Goal: Task Accomplishment & Management: Use online tool/utility

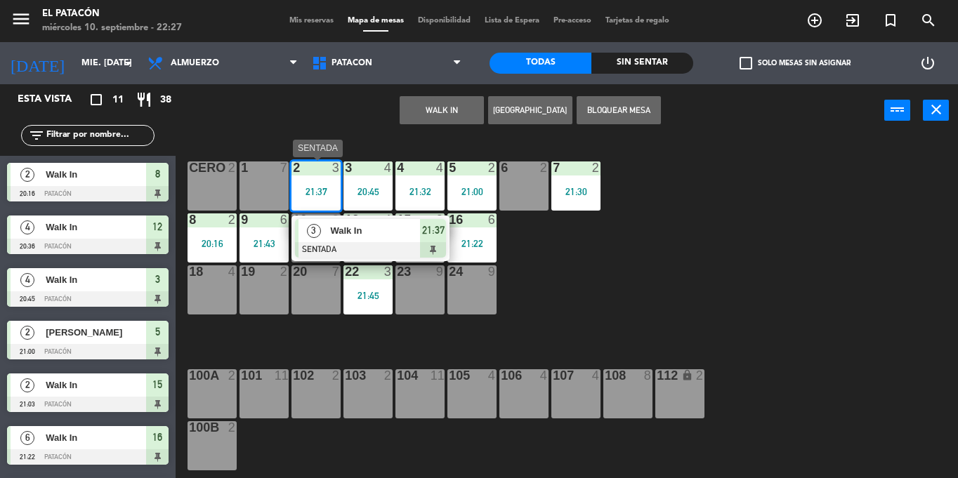
click at [323, 230] on div "3" at bounding box center [314, 230] width 30 height 23
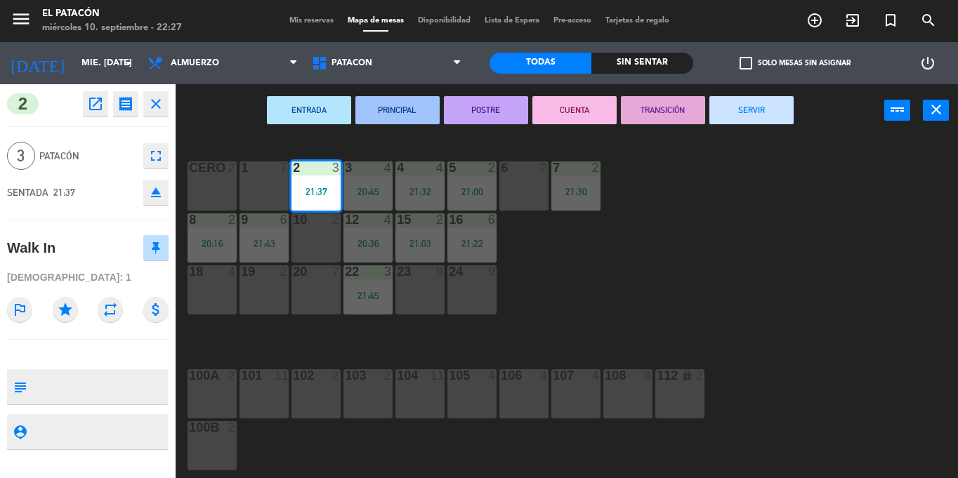
click at [766, 107] on button "SERVIR" at bounding box center [752, 110] width 84 height 28
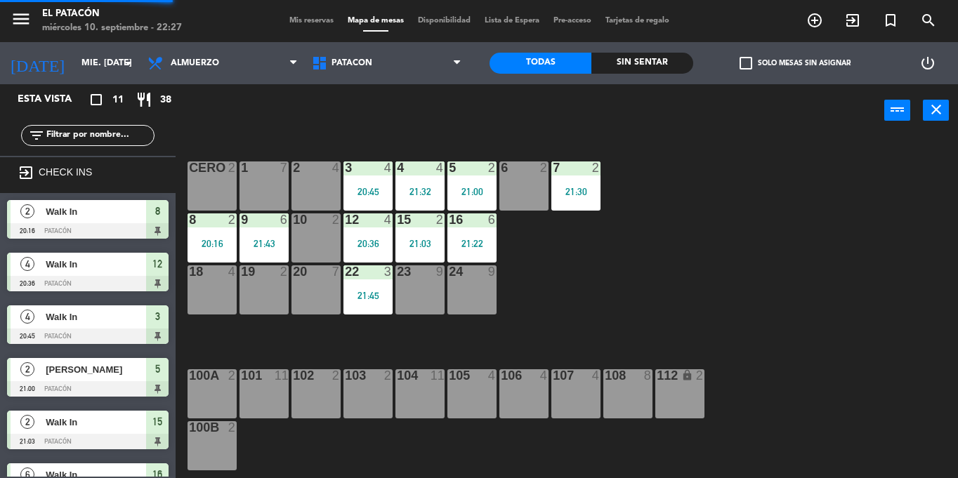
scroll to position [64, 0]
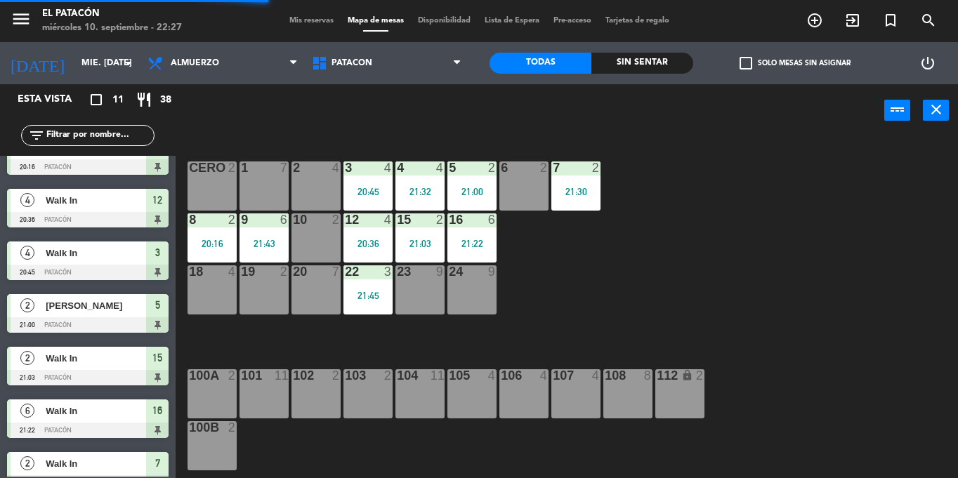
click at [367, 181] on div "3 4 20:45" at bounding box center [368, 186] width 49 height 49
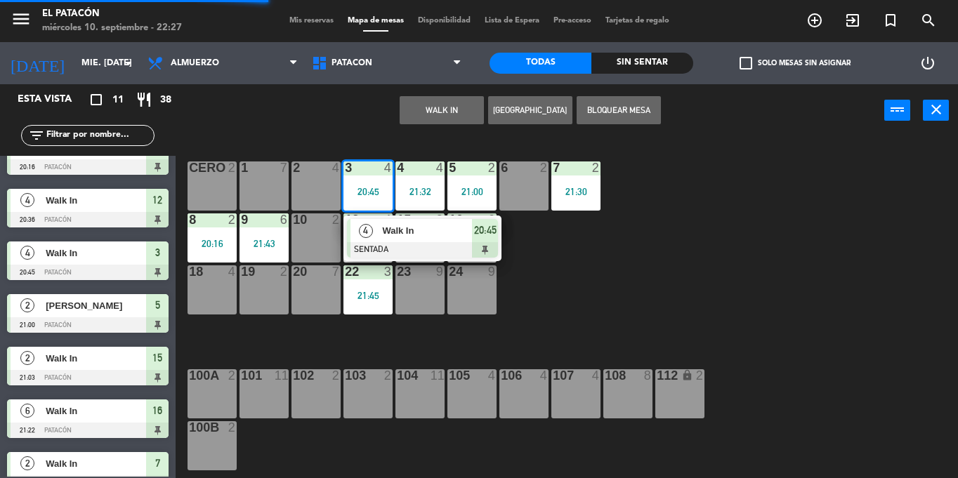
click at [392, 232] on span "Walk In" at bounding box center [427, 230] width 90 height 15
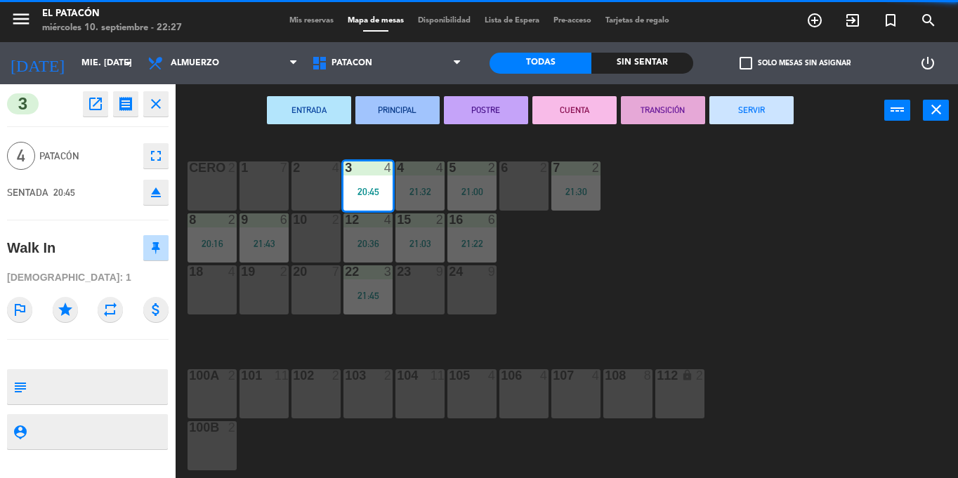
click at [732, 113] on button "SERVIR" at bounding box center [752, 110] width 84 height 28
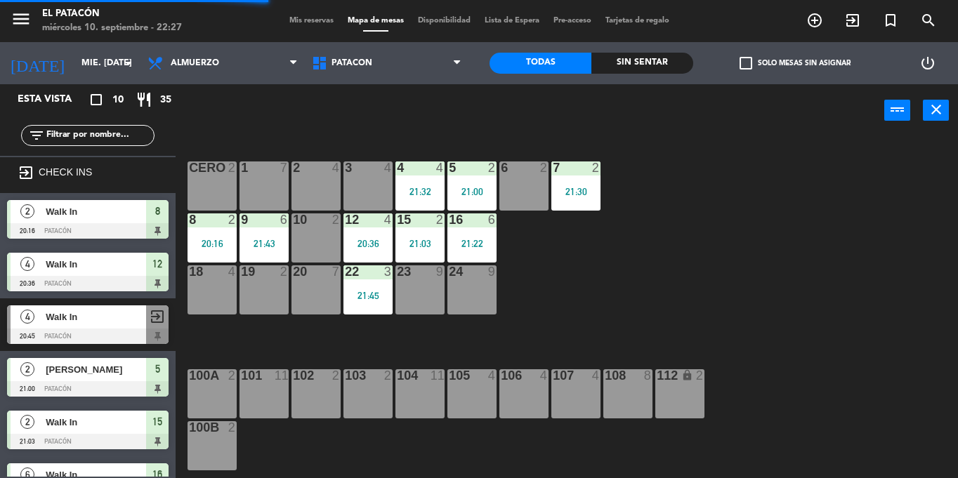
click at [443, 190] on div "21:32" at bounding box center [420, 192] width 49 height 10
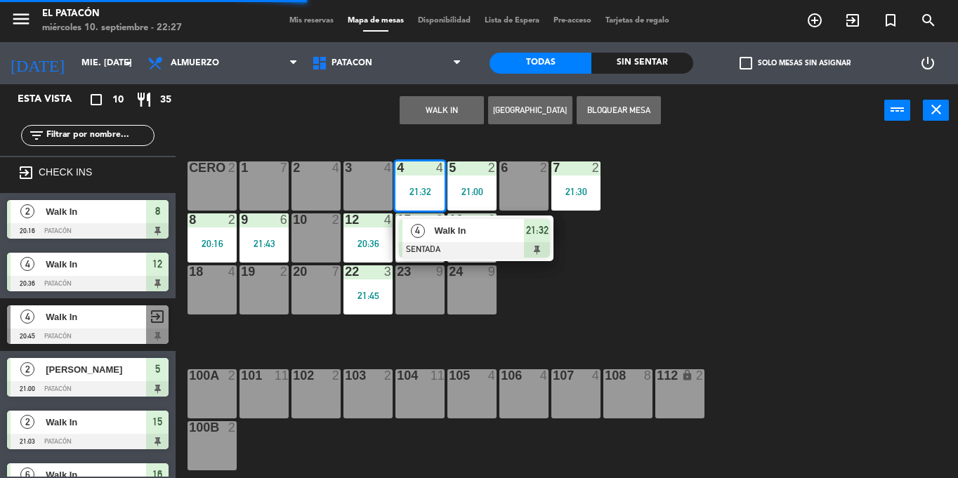
click at [474, 231] on span "Walk In" at bounding box center [479, 230] width 90 height 15
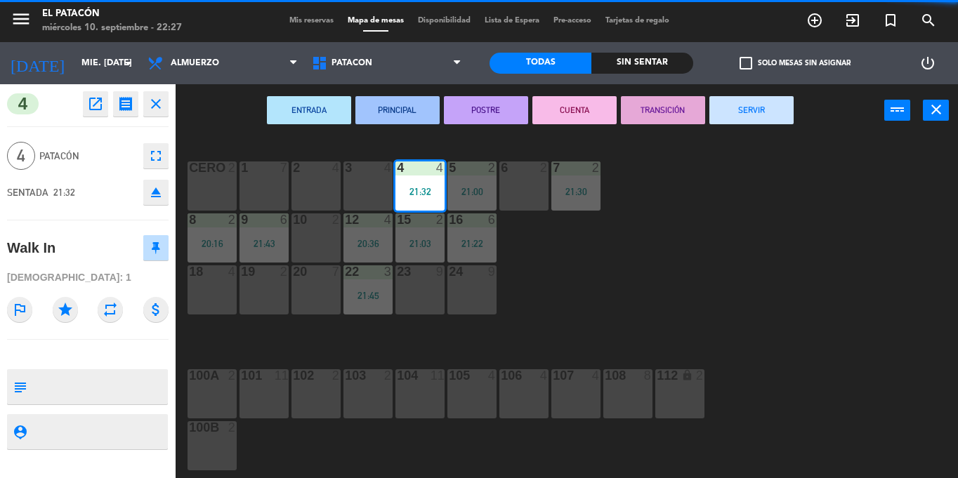
click at [740, 117] on button "SERVIR" at bounding box center [752, 110] width 84 height 28
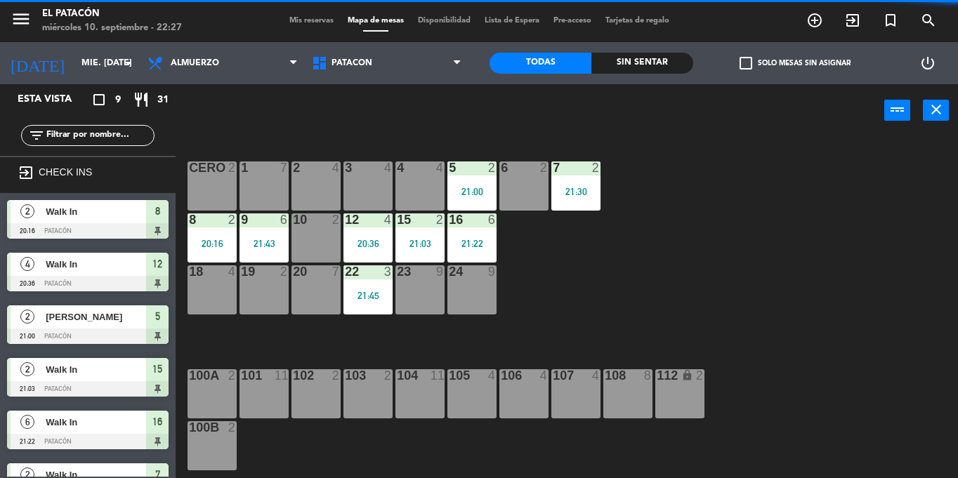
scroll to position [27, 0]
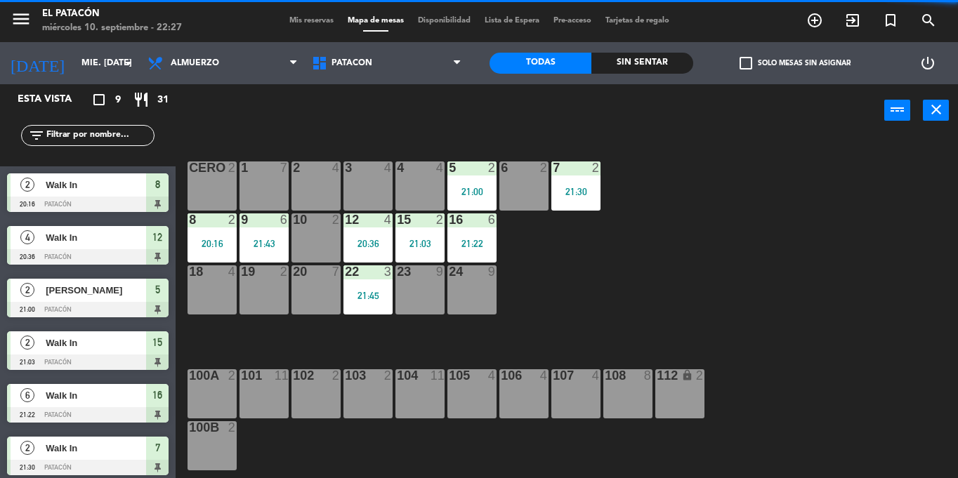
click at [478, 183] on div "5 2 21:00" at bounding box center [472, 186] width 49 height 49
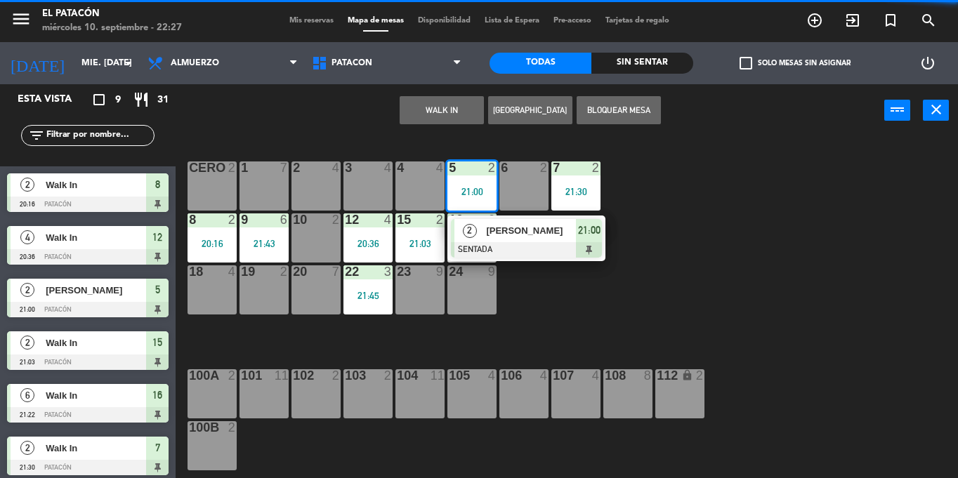
click at [501, 234] on span "[PERSON_NAME]" at bounding box center [531, 230] width 90 height 15
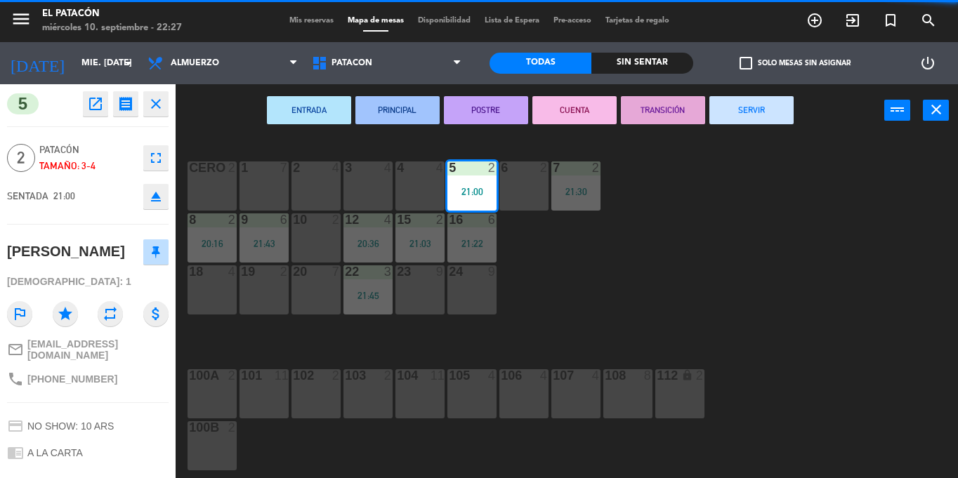
click at [748, 117] on button "SERVIR" at bounding box center [752, 110] width 84 height 28
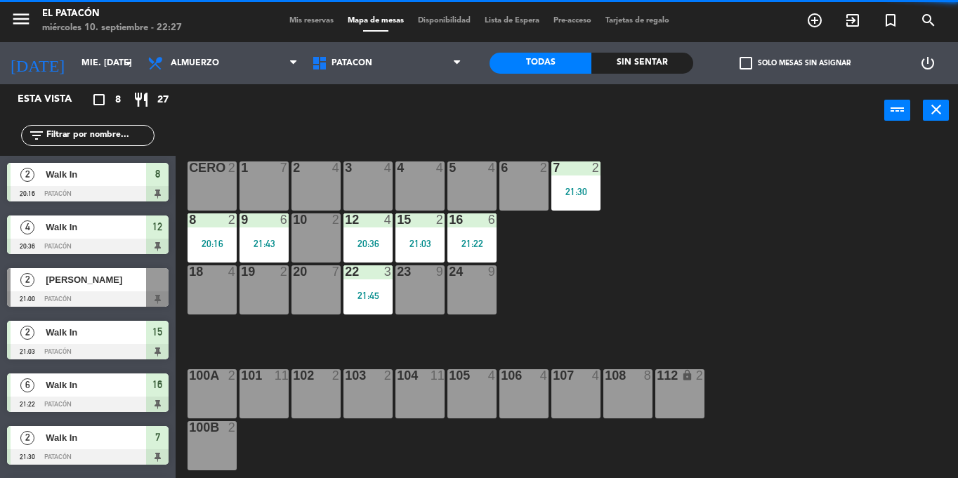
click at [566, 189] on div "21:30" at bounding box center [575, 192] width 49 height 10
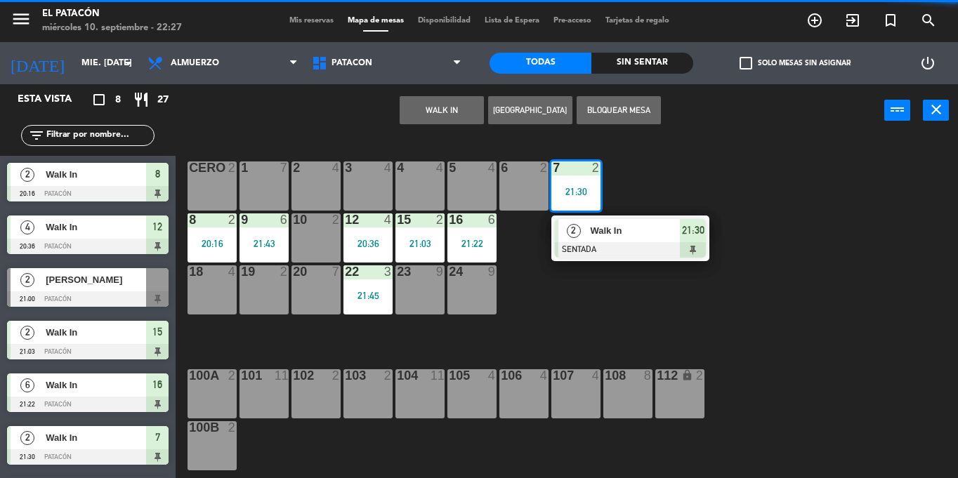
click at [590, 229] on span "Walk In" at bounding box center [635, 230] width 90 height 15
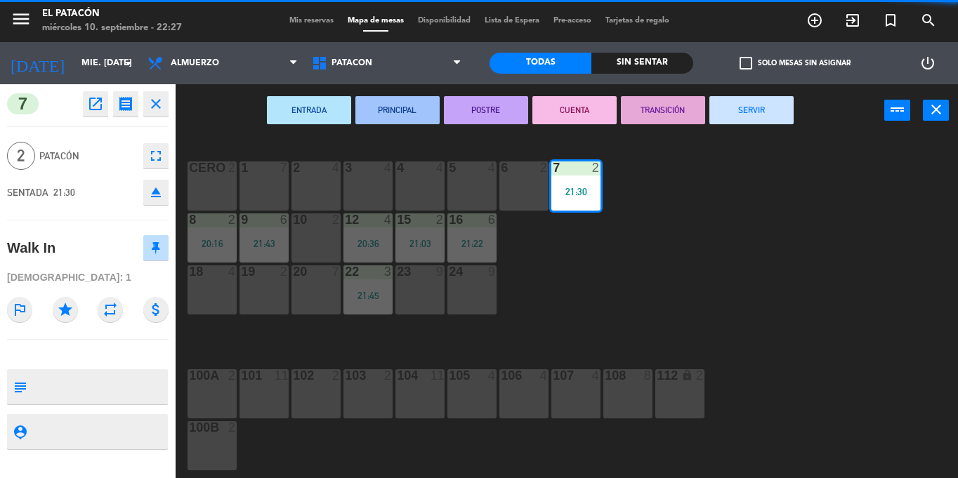
click at [723, 112] on button "SERVIR" at bounding box center [752, 110] width 84 height 28
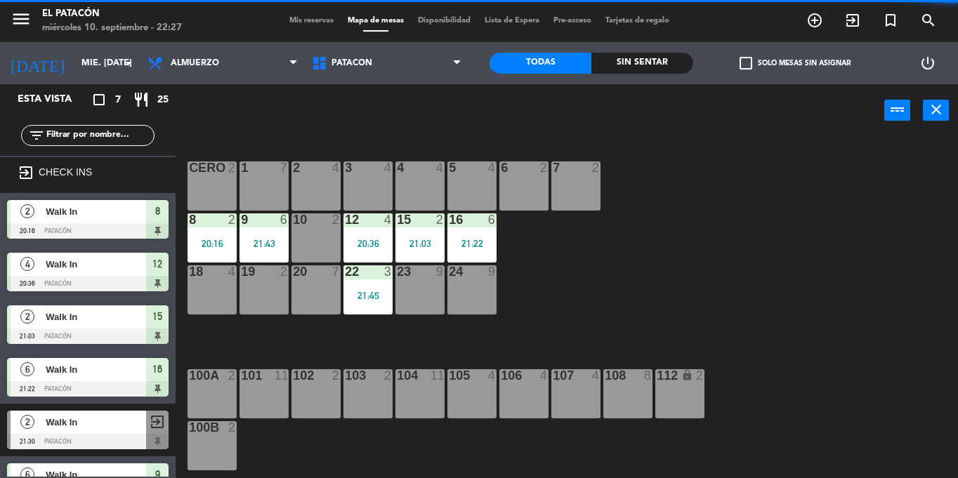
click at [214, 252] on div "8 2 20:16" at bounding box center [212, 238] width 49 height 49
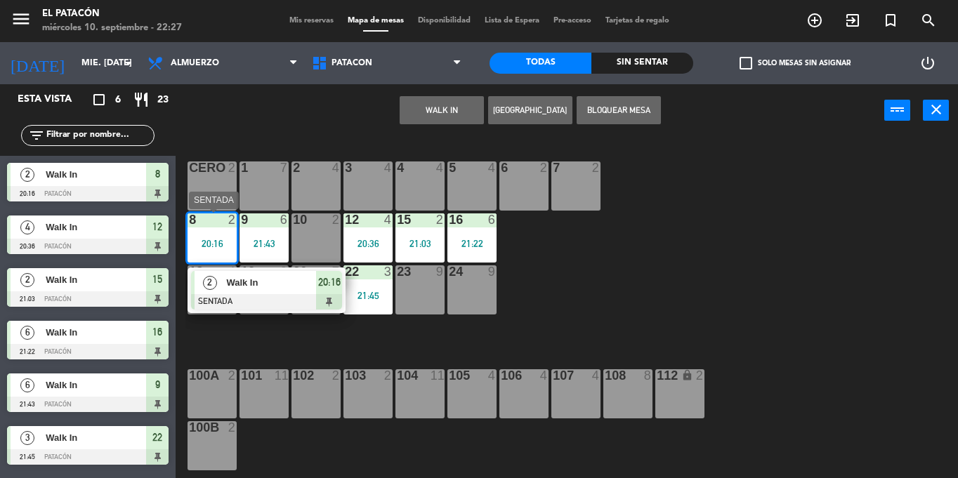
click at [220, 284] on div "2" at bounding box center [210, 282] width 30 height 23
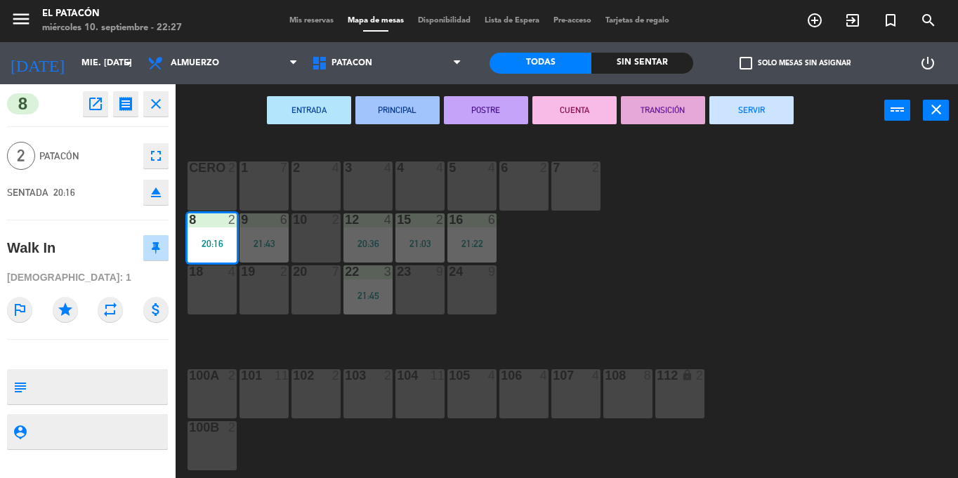
click at [745, 121] on button "SERVIR" at bounding box center [752, 110] width 84 height 28
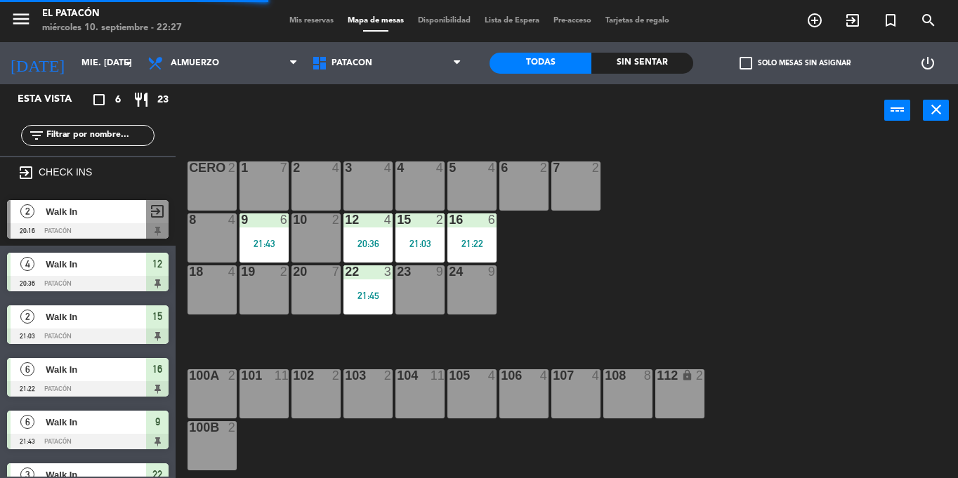
click at [248, 223] on div "9" at bounding box center [240, 220] width 23 height 13
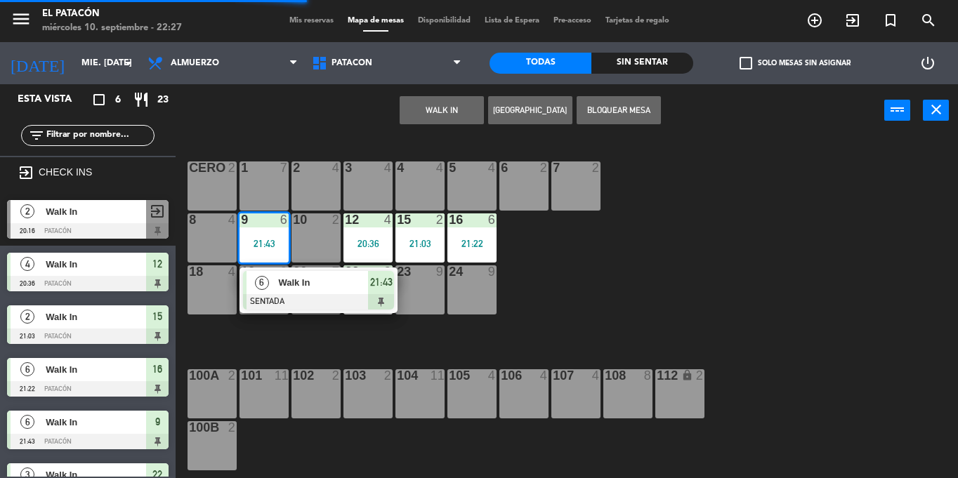
click at [263, 294] on div "6" at bounding box center [262, 282] width 30 height 23
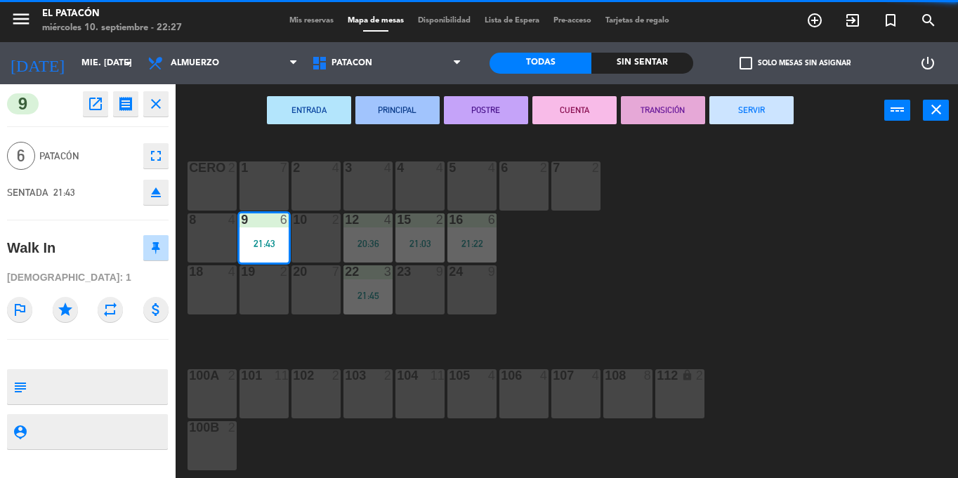
click at [755, 109] on button "SERVIR" at bounding box center [752, 110] width 84 height 28
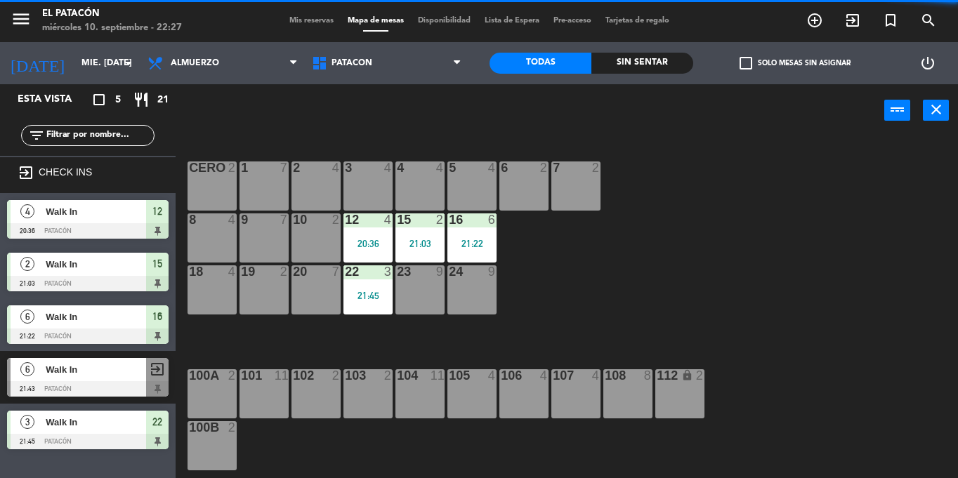
click at [357, 229] on div "12 4 20:36" at bounding box center [368, 238] width 49 height 49
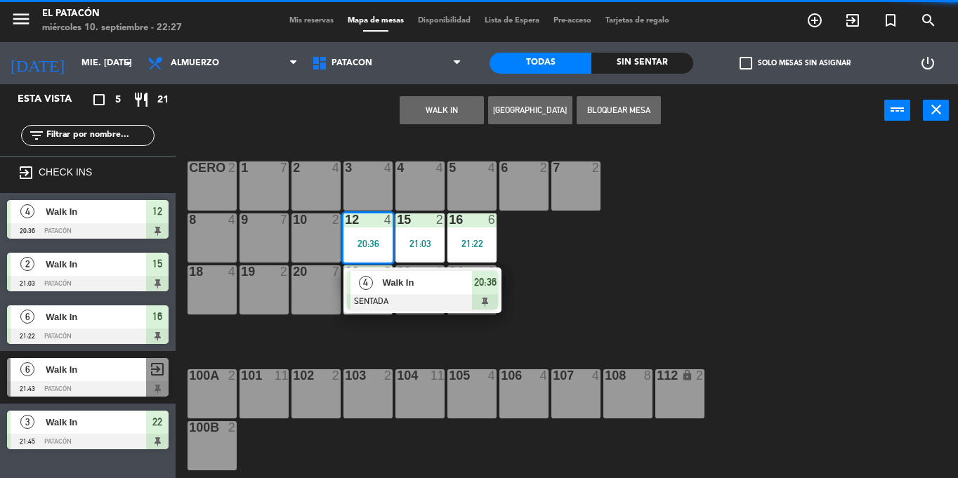
click at [363, 285] on span "4" at bounding box center [366, 283] width 14 height 14
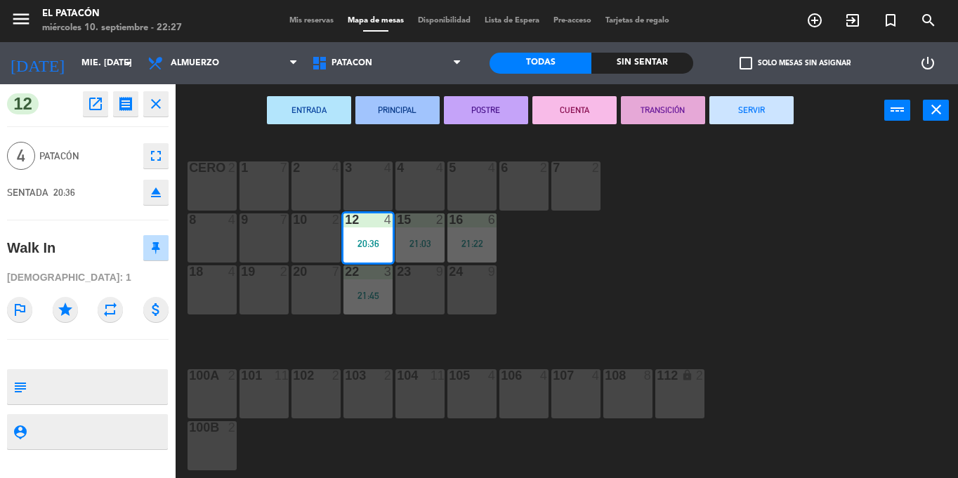
click at [750, 109] on button "SERVIR" at bounding box center [752, 110] width 84 height 28
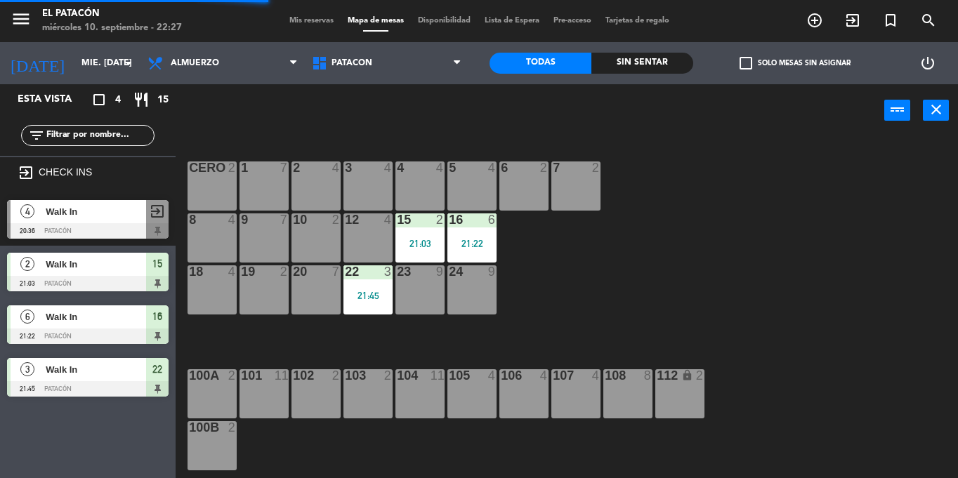
click at [417, 238] on div "21:03" at bounding box center [420, 243] width 49 height 11
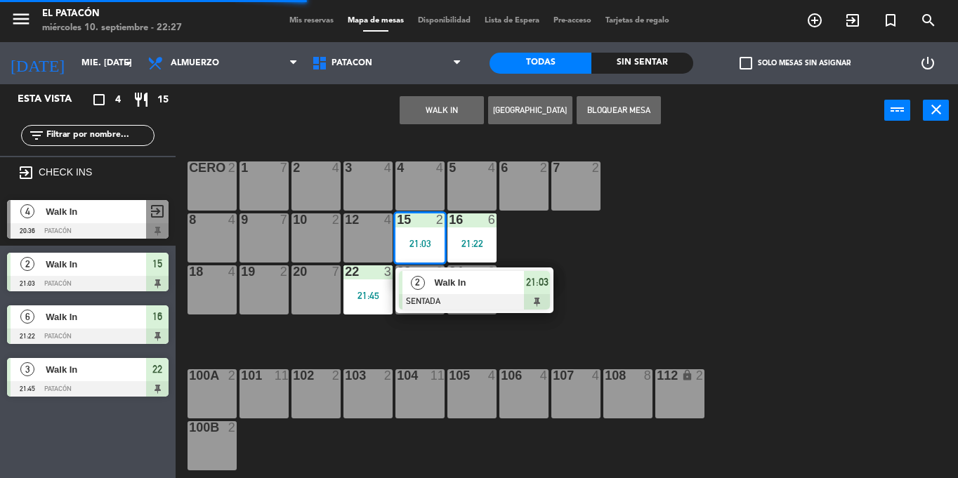
click at [433, 276] on div "Walk In" at bounding box center [478, 282] width 91 height 23
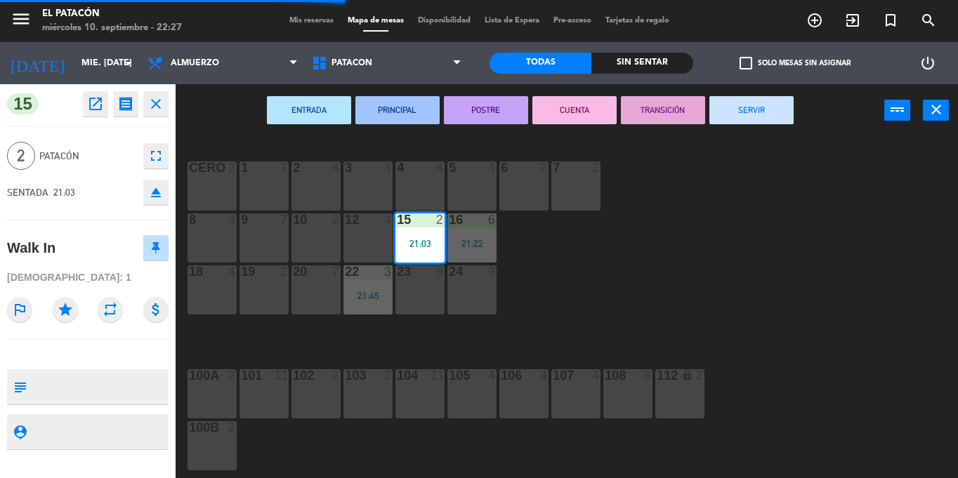
click at [774, 110] on button "SERVIR" at bounding box center [752, 110] width 84 height 28
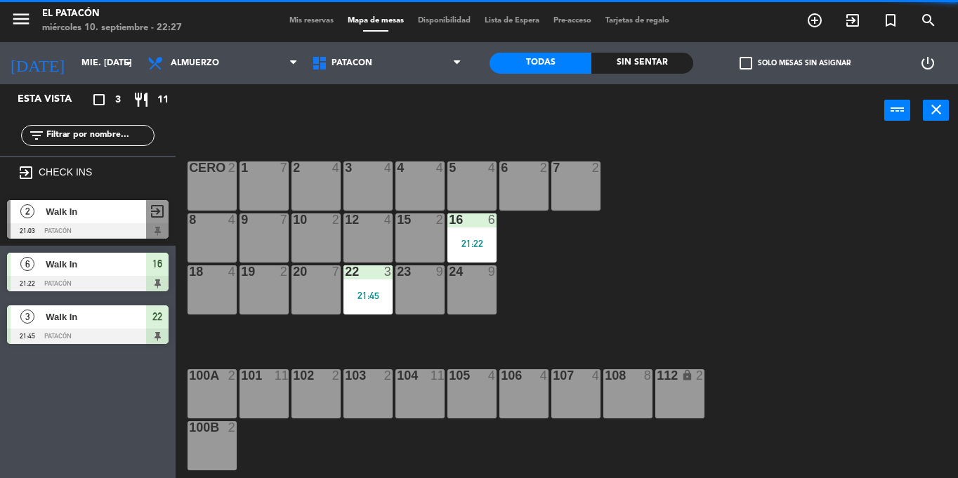
click at [485, 223] on div "6" at bounding box center [495, 220] width 23 height 13
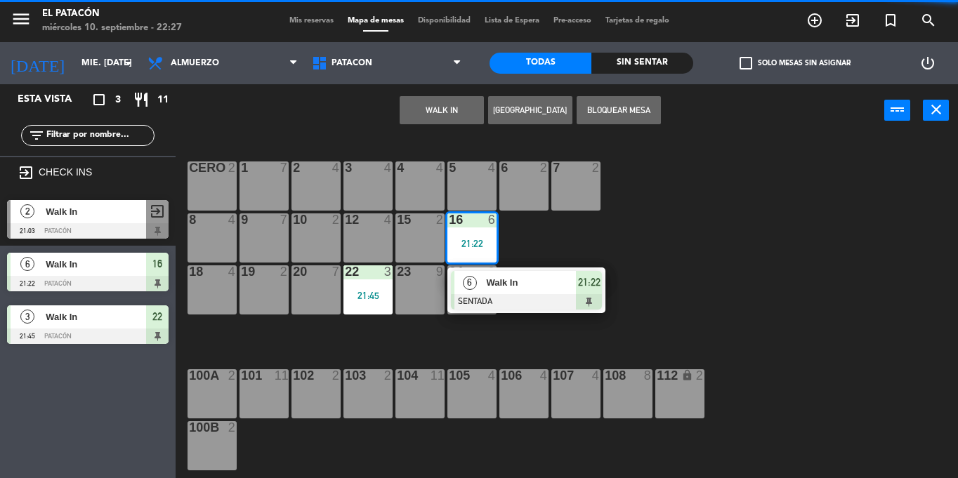
click at [492, 273] on div "Walk In" at bounding box center [530, 282] width 91 height 23
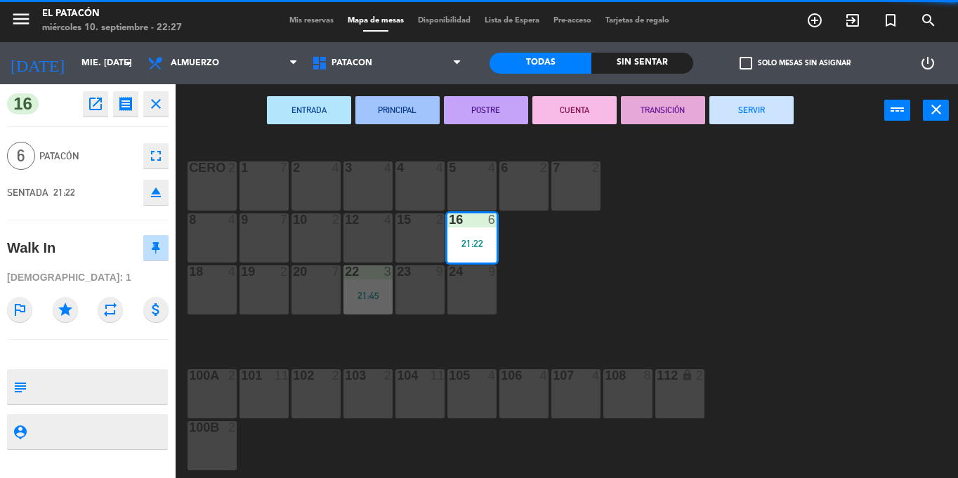
click at [766, 101] on button "SERVIR" at bounding box center [752, 110] width 84 height 28
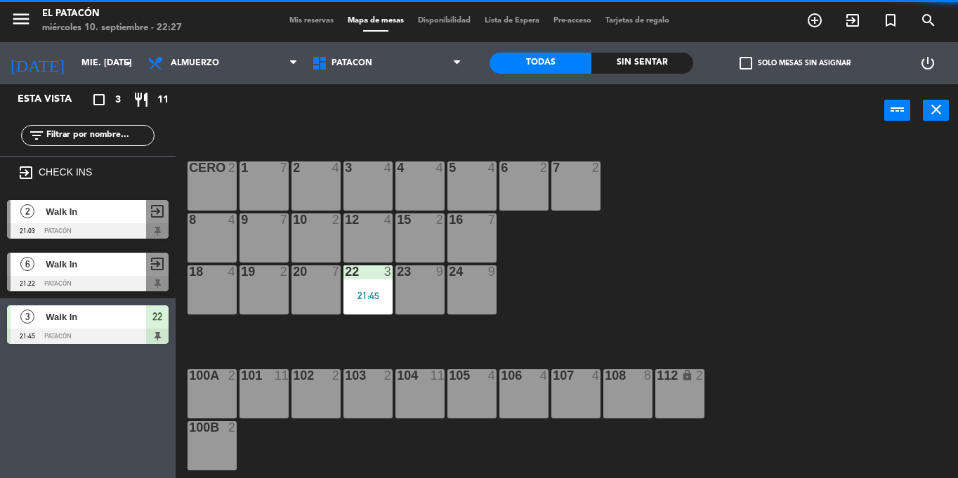
click at [378, 294] on div "21:45" at bounding box center [368, 296] width 49 height 10
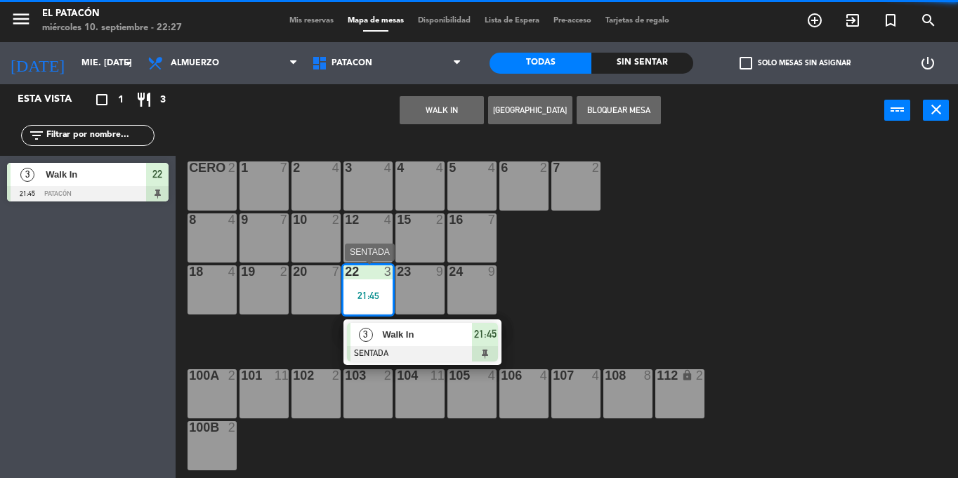
click at [408, 343] on div "Walk In" at bounding box center [426, 334] width 91 height 23
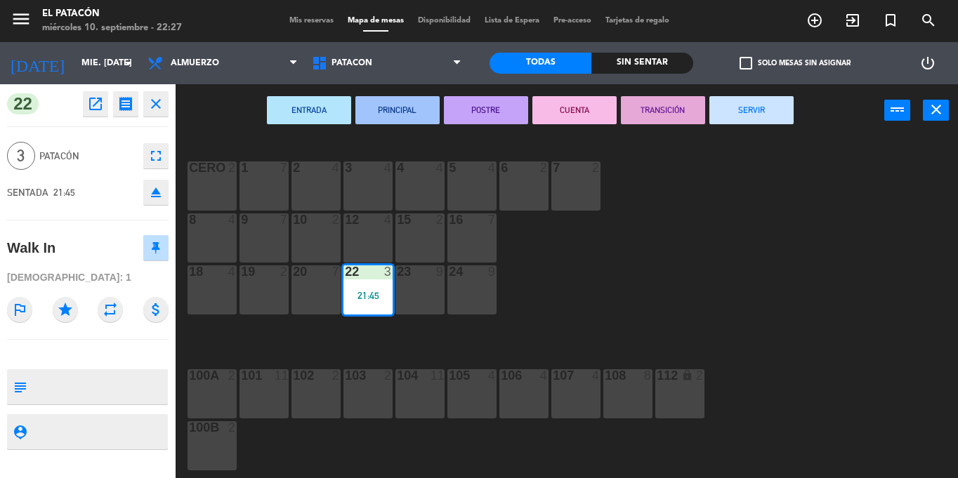
click at [750, 111] on button "SERVIR" at bounding box center [752, 110] width 84 height 28
